Goal: Transaction & Acquisition: Book appointment/travel/reservation

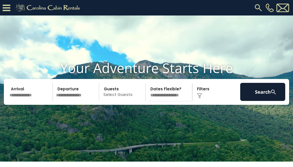
click at [23, 101] on input "text" at bounding box center [30, 92] width 45 height 18
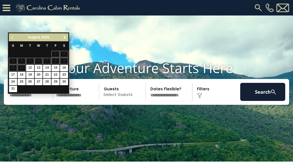
click at [64, 37] on span "Next" at bounding box center [65, 37] width 4 height 4
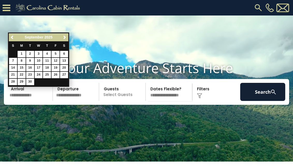
click at [64, 37] on span "Next" at bounding box center [65, 37] width 4 height 4
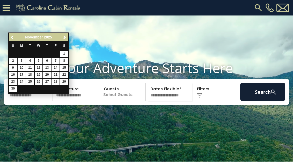
click at [38, 79] on link "26" at bounding box center [39, 82] width 8 height 6
type input "********"
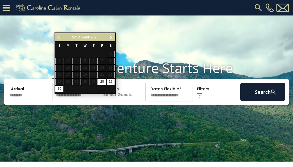
click at [110, 80] on link "29" at bounding box center [110, 82] width 8 height 6
type input "********"
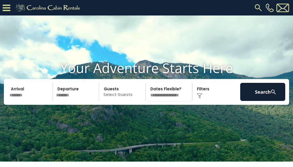
click at [116, 101] on p "Select Guests" at bounding box center [123, 92] width 45 height 18
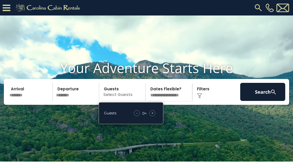
click at [151, 116] on span "+" at bounding box center [152, 113] width 2 height 5
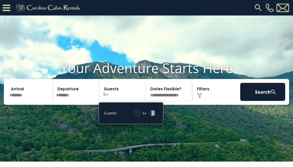
click at [151, 116] on span "+" at bounding box center [152, 113] width 2 height 5
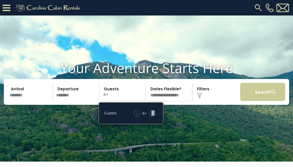
click at [253, 101] on button "Search" at bounding box center [262, 92] width 45 height 18
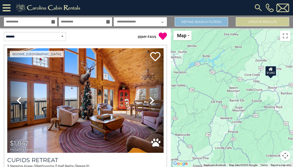
click at [202, 22] on link "Refine Search Filters" at bounding box center [200, 21] width 53 height 9
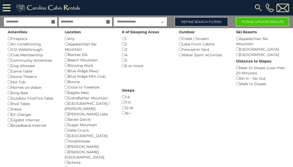
click at [263, 22] on button "Please Update Results" at bounding box center [261, 21] width 53 height 9
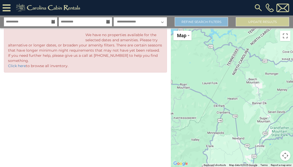
click at [214, 26] on link "Refine Search Filters" at bounding box center [200, 21] width 53 height 9
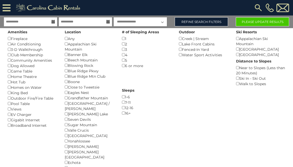
click at [258, 21] on button "Please Update Results" at bounding box center [261, 21] width 53 height 9
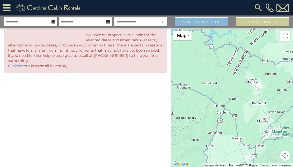
click at [203, 21] on link "Refine Search Filters" at bounding box center [200, 21] width 53 height 9
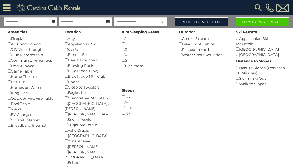
click at [258, 22] on button "Please Update Results" at bounding box center [261, 21] width 53 height 9
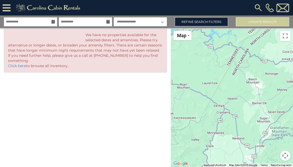
click at [54, 21] on icon at bounding box center [53, 22] width 4 height 4
click at [29, 22] on input "**********" at bounding box center [30, 21] width 53 height 9
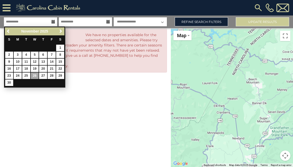
click at [94, 82] on div at bounding box center [85, 83] width 171 height 10
